Goal: Transaction & Acquisition: Purchase product/service

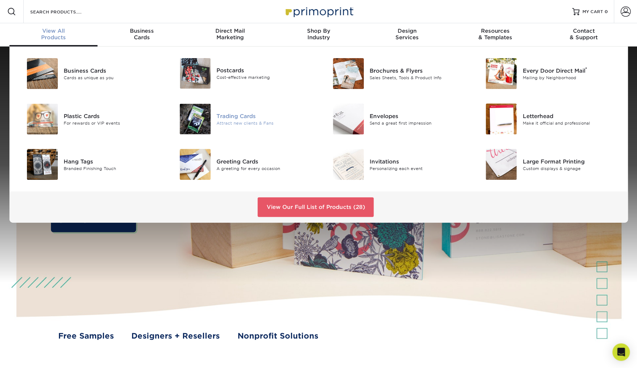
click at [235, 113] on div "Trading Cards" at bounding box center [264, 116] width 96 height 8
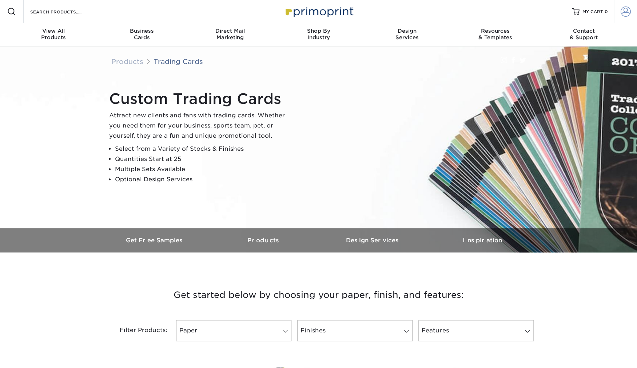
click at [624, 12] on span at bounding box center [625, 12] width 10 height 10
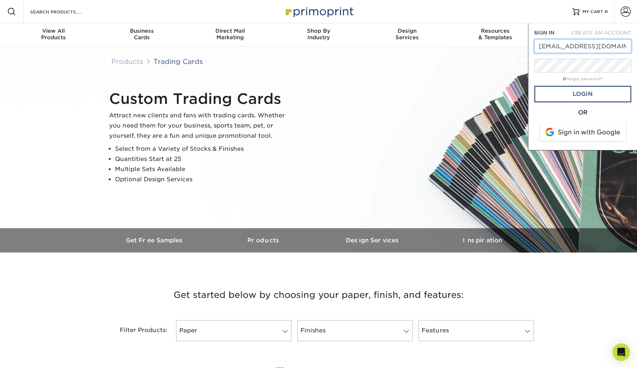
type input "[EMAIL_ADDRESS][DOMAIN_NAME]"
click at [557, 93] on link "Login" at bounding box center [582, 94] width 97 height 17
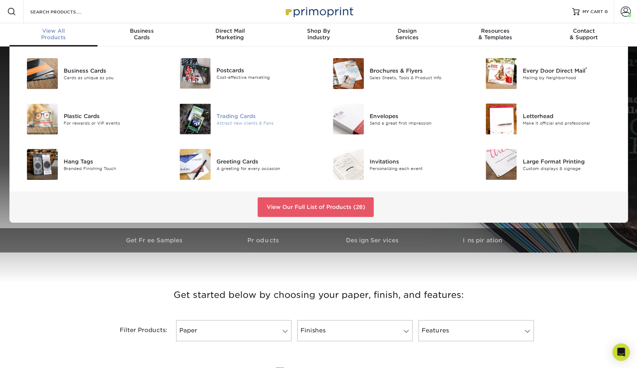
click at [200, 124] on img at bounding box center [195, 119] width 31 height 31
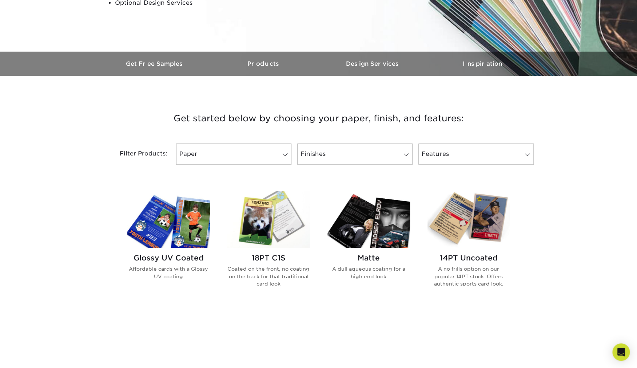
scroll to position [336, 0]
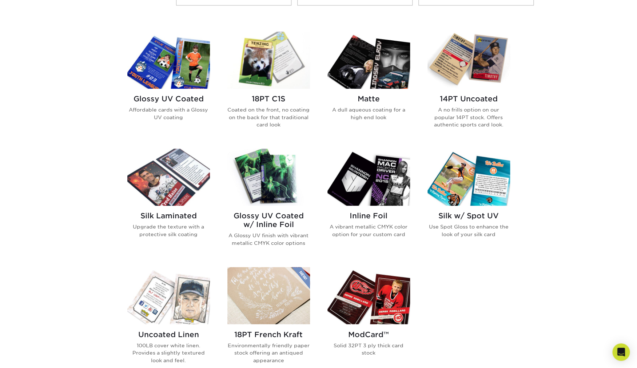
click at [179, 50] on img at bounding box center [168, 60] width 83 height 57
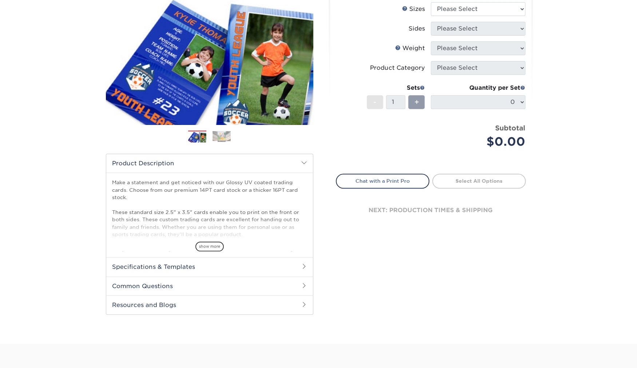
scroll to position [17, 0]
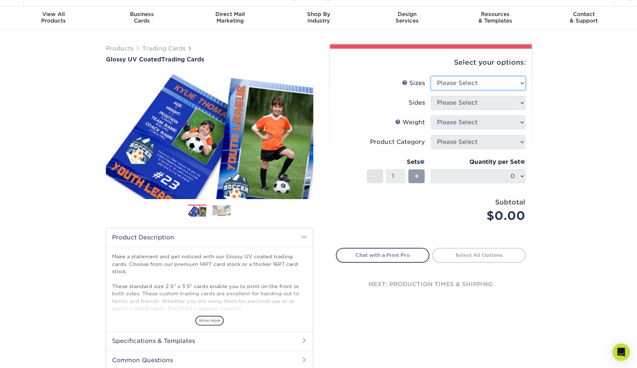
select select "2.50x3.50"
click option "2.5" x 3.5"" at bounding box center [0, 0] width 0 height 0
select select "13abbda7-1d64-4f25-8bb2-c179b224825d"
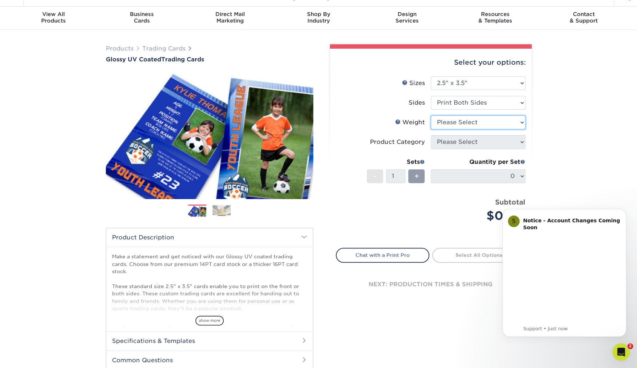
scroll to position [0, 0]
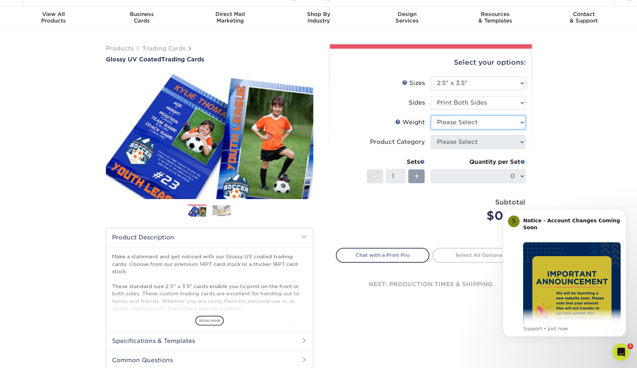
select select "16PT"
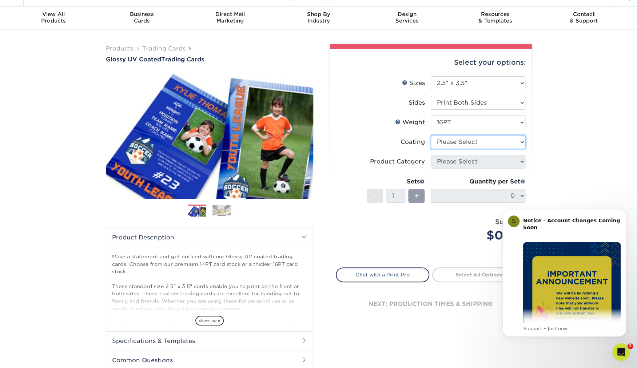
select select "ae367451-b2b8-45df-a344-0f05b6a12993"
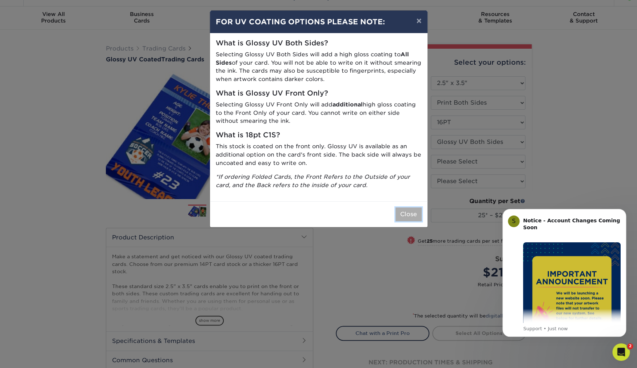
click at [401, 219] on button "Close" at bounding box center [408, 215] width 26 height 14
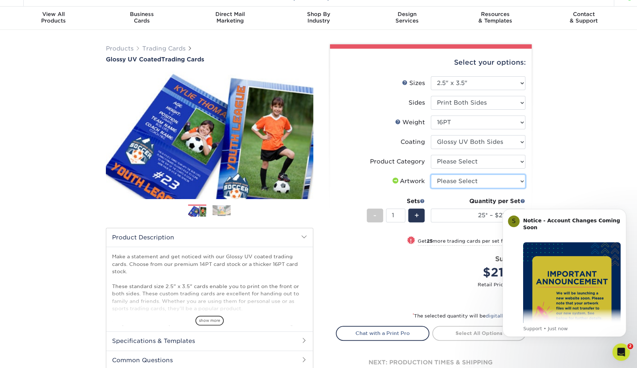
select select "upload"
click option "I will upload files" at bounding box center [0, 0] width 0 height 0
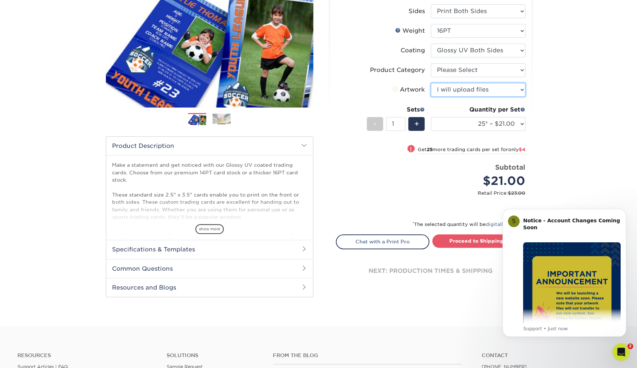
scroll to position [153, 0]
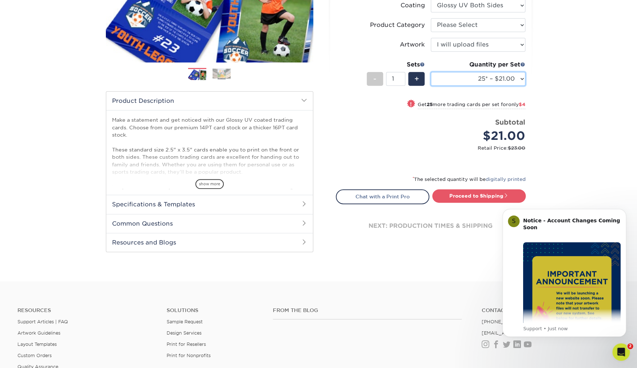
select select "50* – $25.00"
click option "50* – $25.00" at bounding box center [0, 0] width 0 height 0
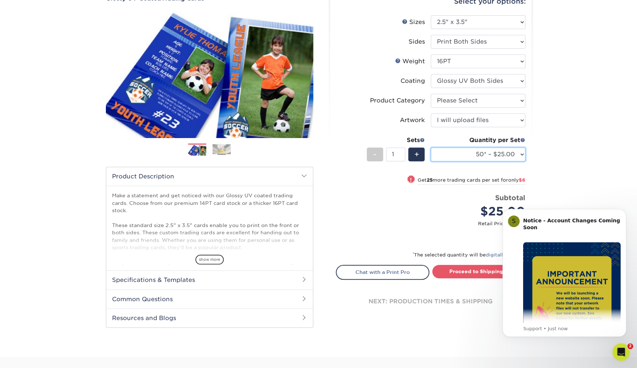
scroll to position [95, 0]
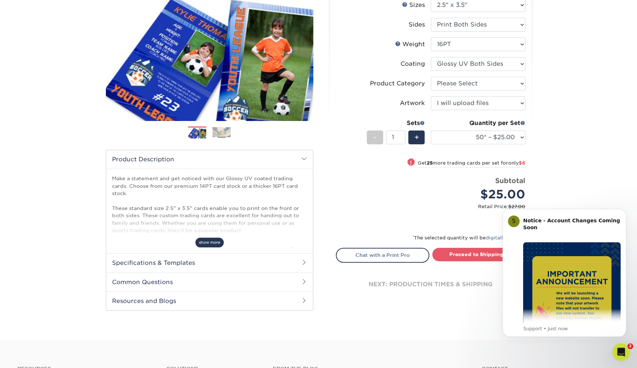
click at [203, 242] on span "show more" at bounding box center [209, 243] width 28 height 10
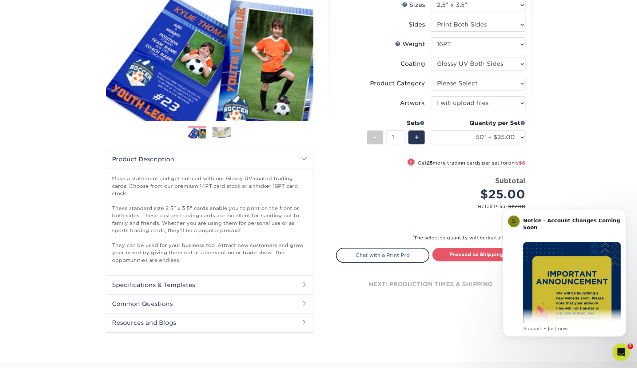
scroll to position [87, 0]
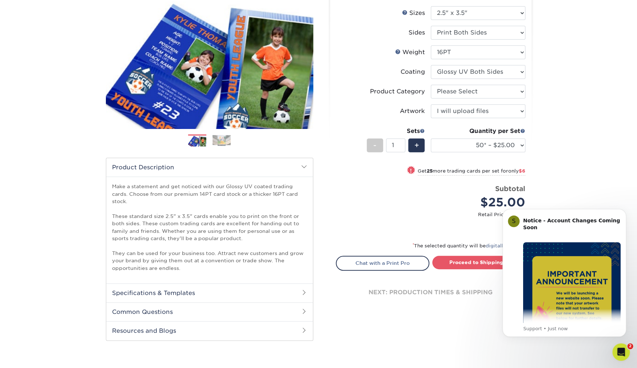
click at [191, 301] on h2 "Specifications & Templates" at bounding box center [209, 293] width 207 height 19
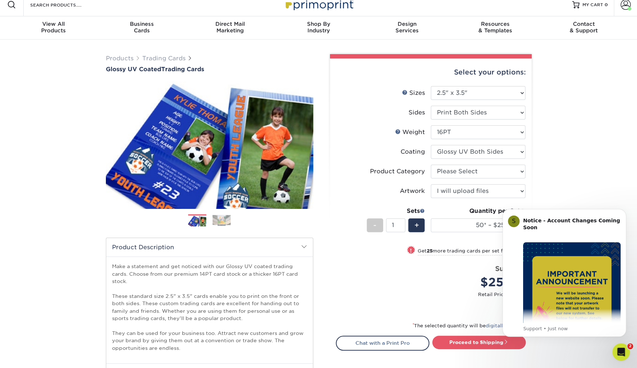
scroll to position [0, 0]
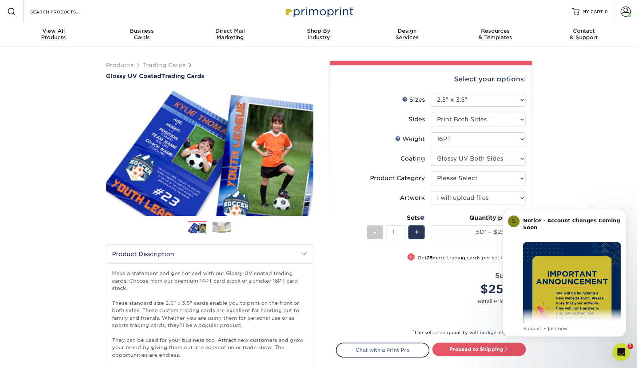
click at [228, 228] on img at bounding box center [221, 227] width 18 height 11
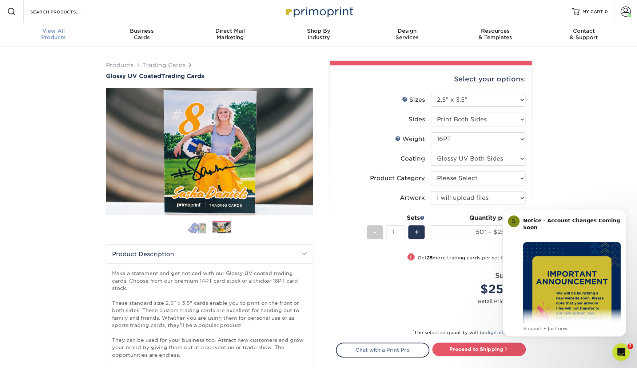
click at [60, 35] on div "View All Products" at bounding box center [53, 34] width 88 height 13
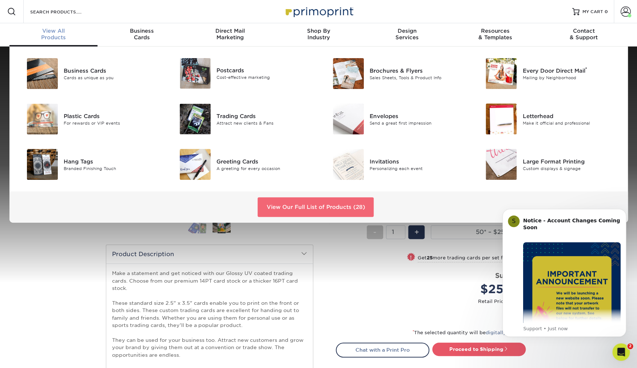
click at [285, 210] on link "View Our Full List of Products (28)" at bounding box center [315, 207] width 116 height 20
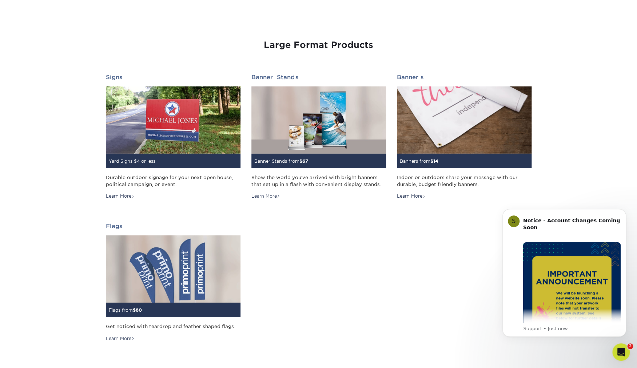
scroll to position [964, 0]
